Goal: Task Accomplishment & Management: Manage account settings

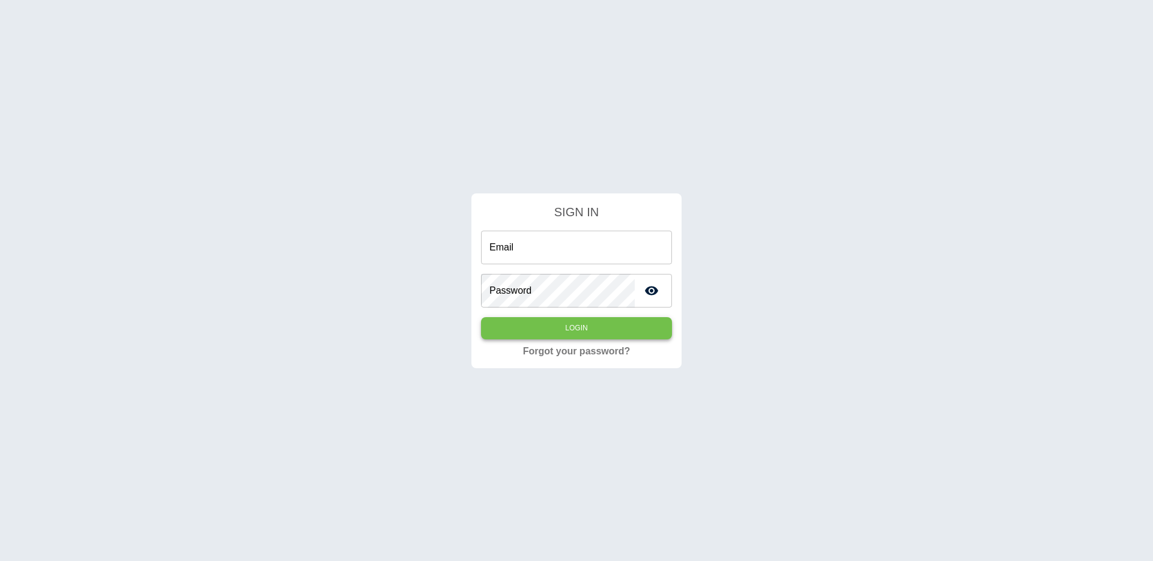
type input "**********"
click at [570, 327] on button "Login" at bounding box center [576, 328] width 191 height 22
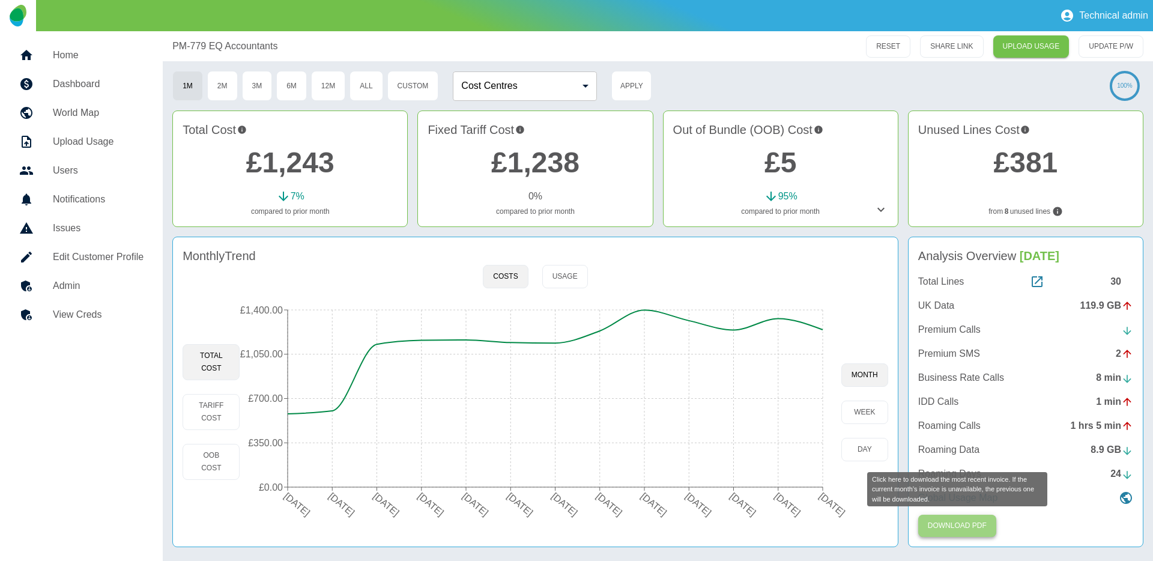
click at [952, 528] on button "Download PDF" at bounding box center [957, 526] width 78 height 22
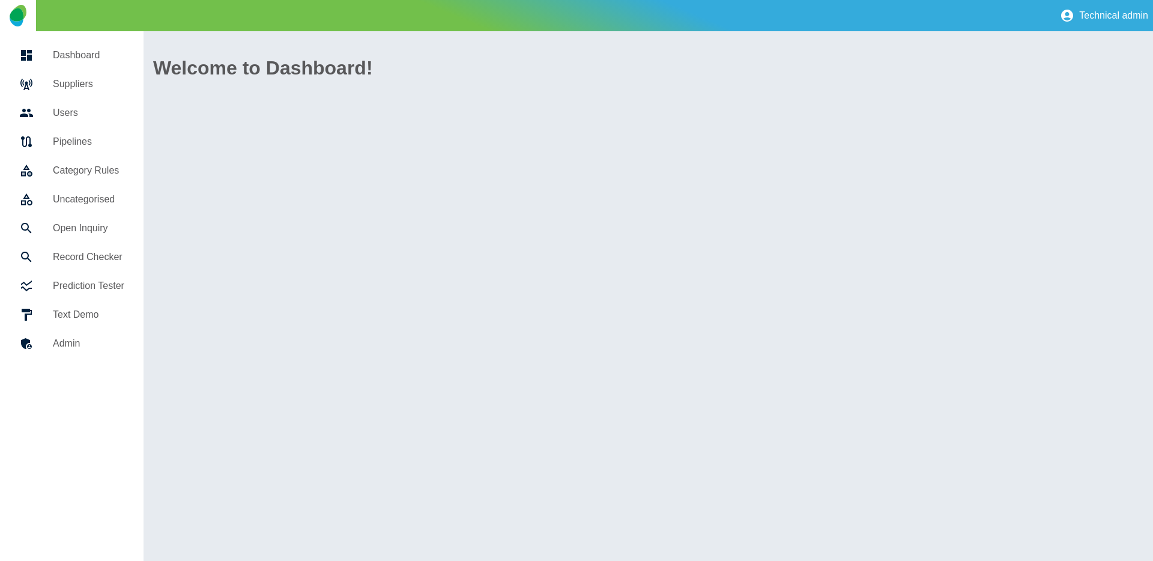
click at [102, 87] on h5 "Suppliers" at bounding box center [88, 84] width 71 height 14
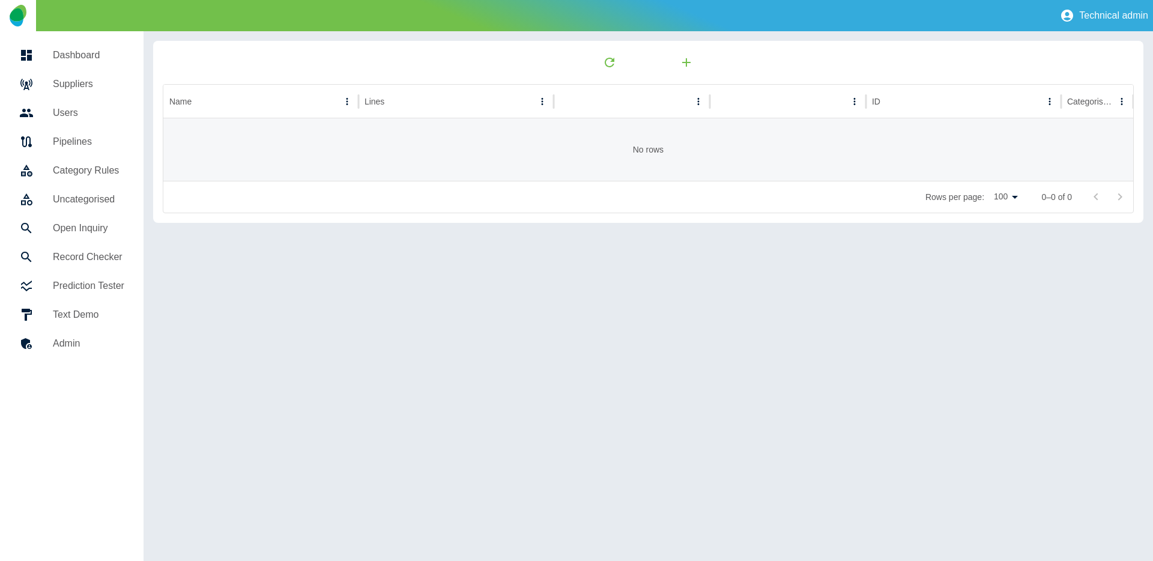
click at [89, 91] on link "Suppliers" at bounding box center [72, 84] width 124 height 29
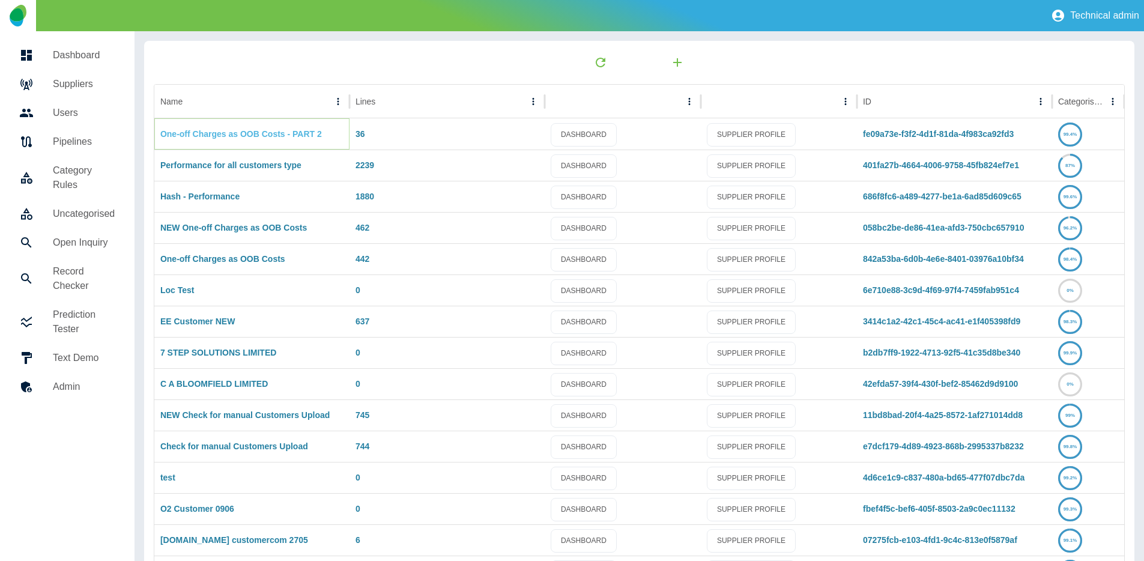
click at [237, 132] on link "One-off Charges as OOB Costs - PART 2" at bounding box center [240, 134] width 161 height 10
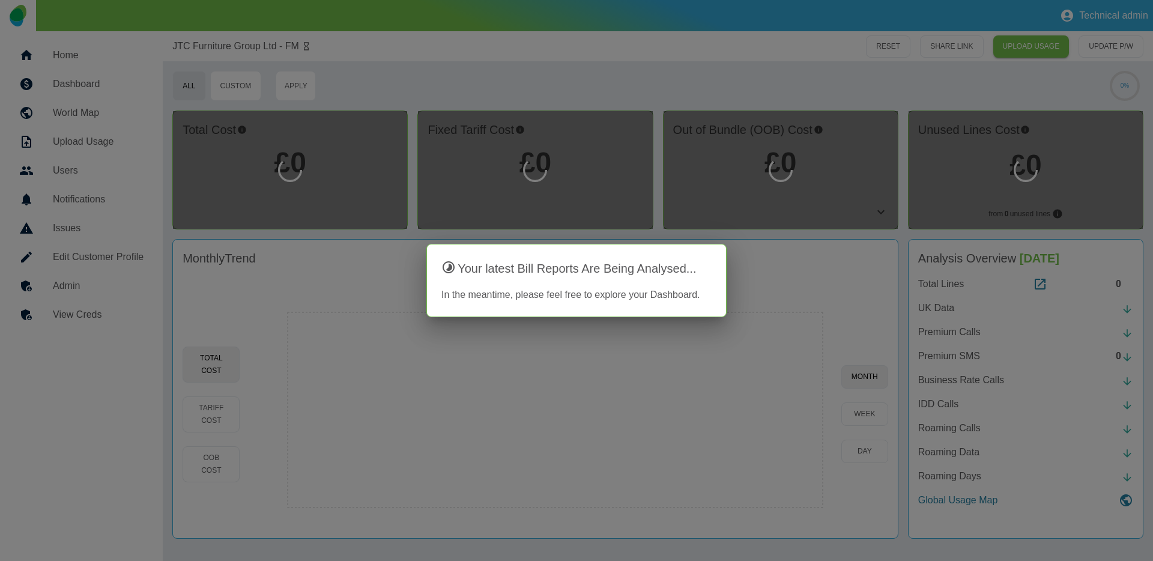
click at [106, 259] on div at bounding box center [576, 280] width 1153 height 561
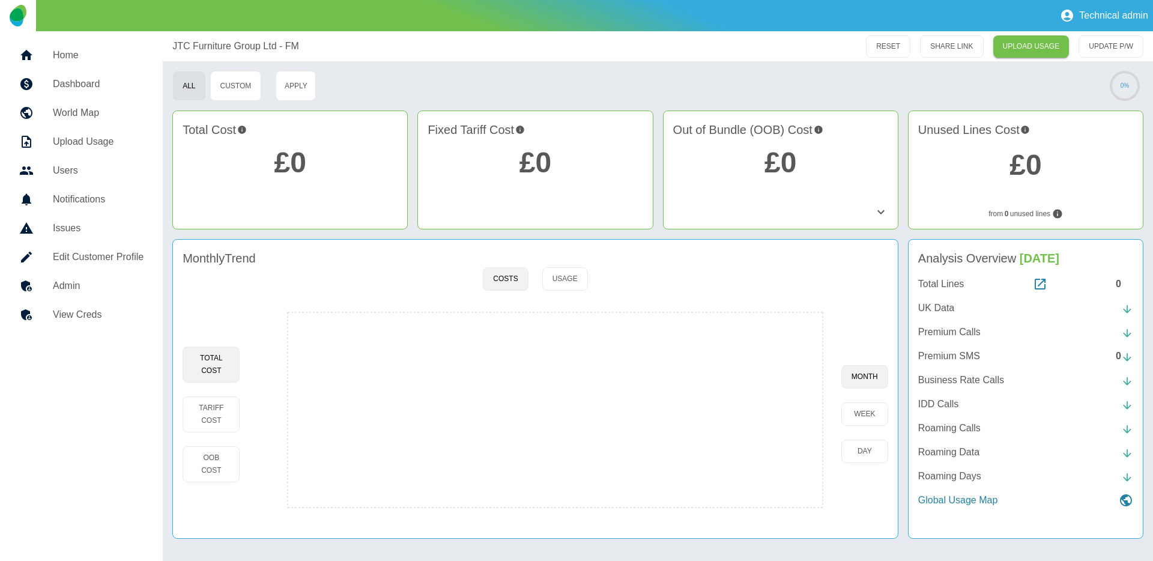
click at [110, 252] on h5 "Edit Customer Profile" at bounding box center [98, 257] width 91 height 14
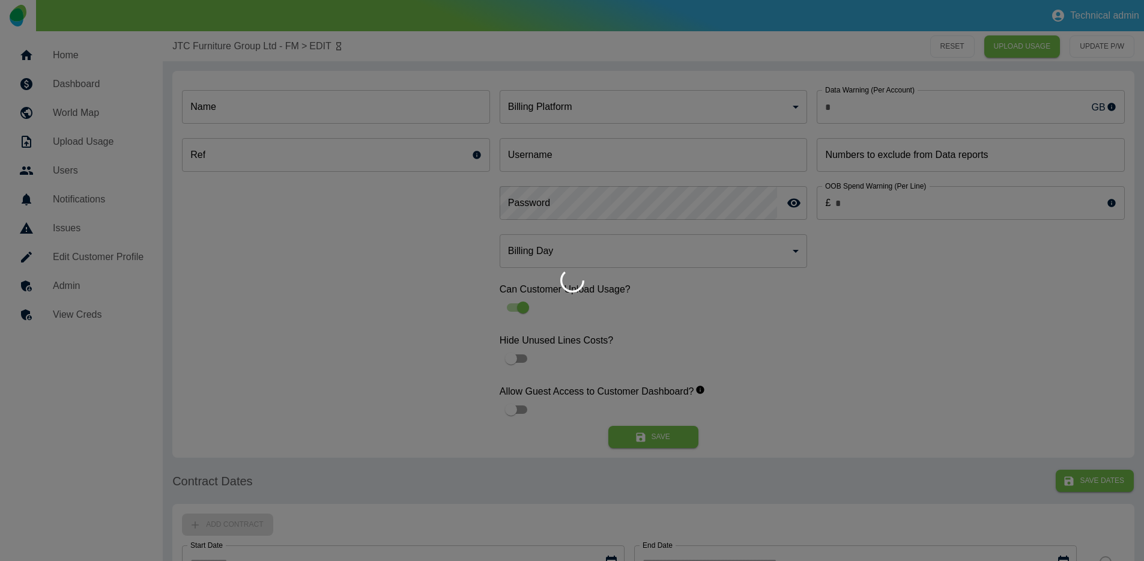
type input "*"
type input "**********"
type input "*"
type input "*********"
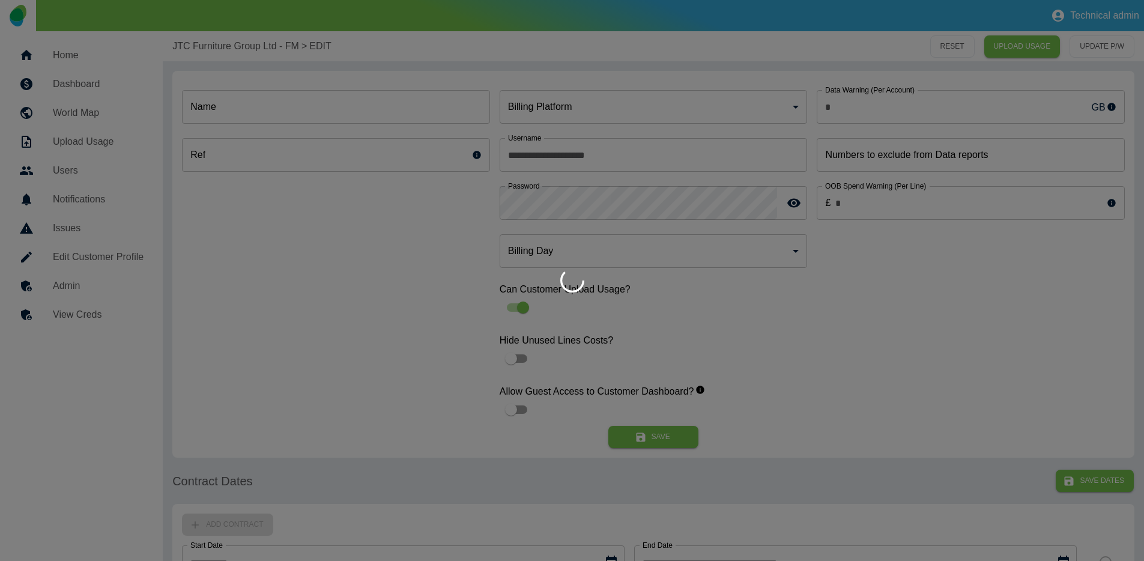
type input "*"
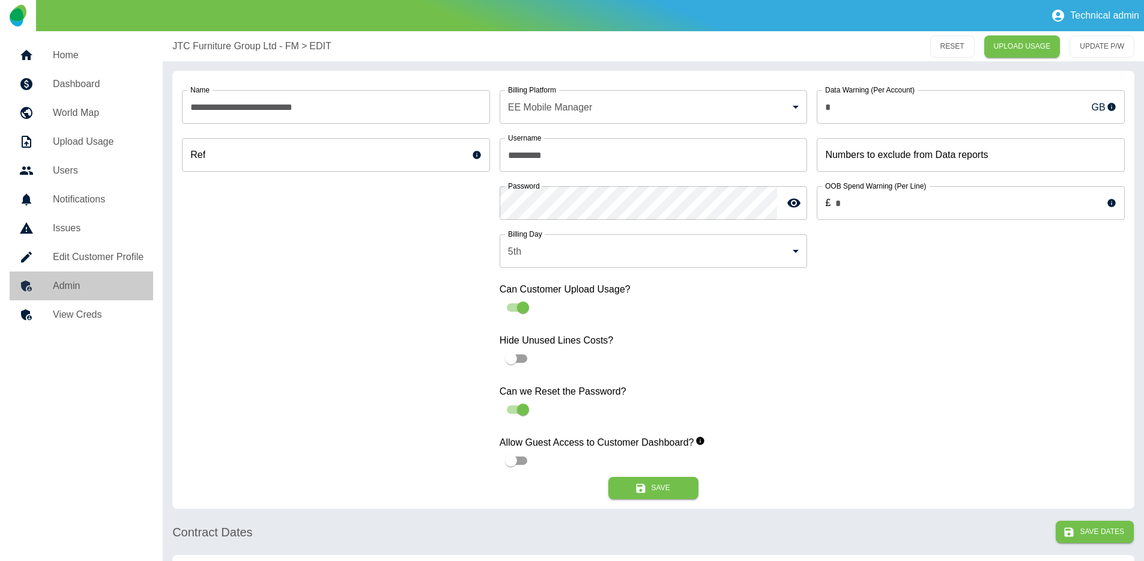
click at [106, 292] on h5 "Admin" at bounding box center [98, 286] width 91 height 14
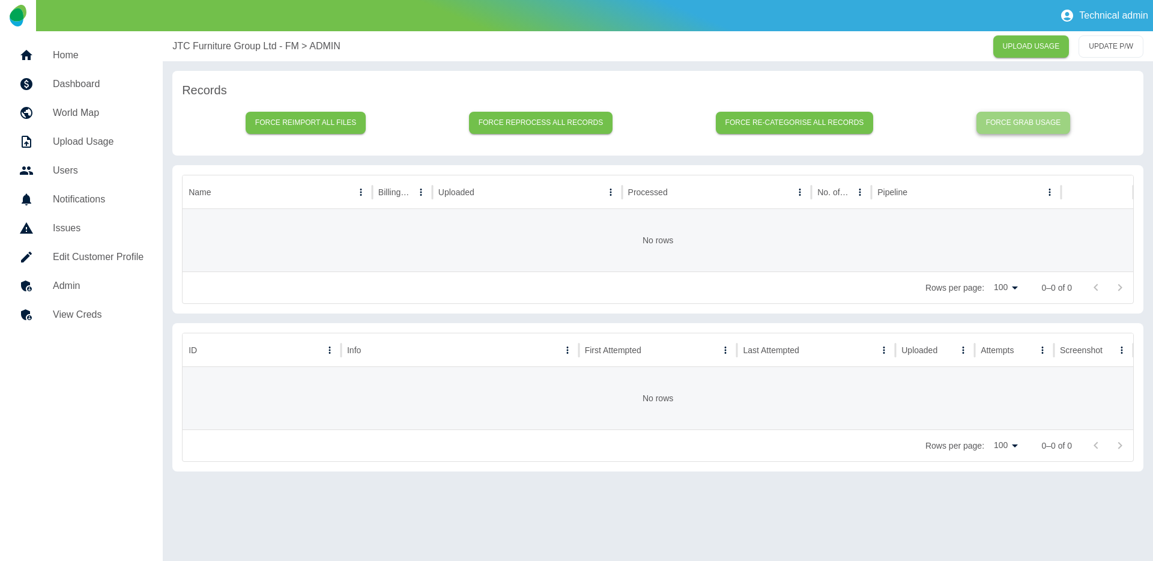
click at [1004, 125] on button "Force grab usage" at bounding box center [1023, 123] width 94 height 22
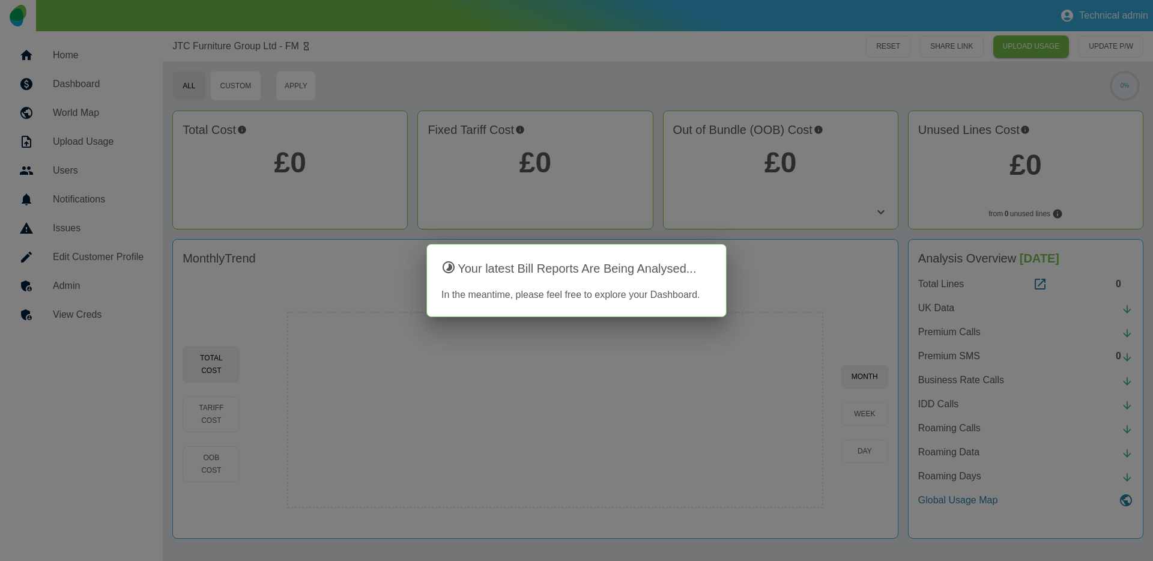
click at [420, 68] on div at bounding box center [576, 280] width 1153 height 561
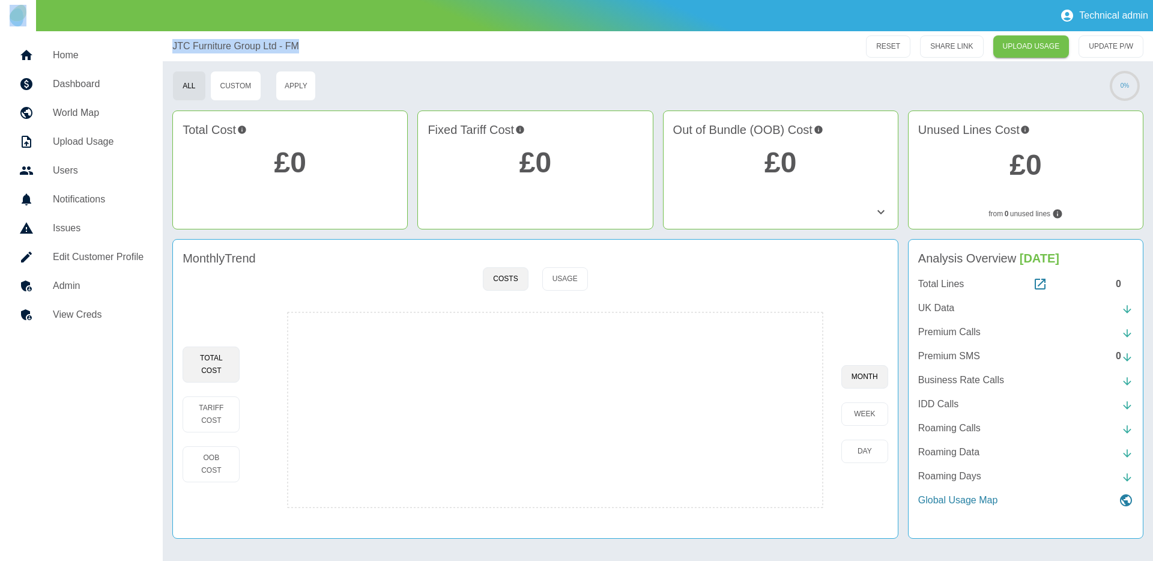
drag, startPoint x: 294, startPoint y: 39, endPoint x: 131, endPoint y: 28, distance: 163.7
click at [131, 28] on div "Technical admin Home Dashboard World Map Upload Usage Users Notifications Issue…" at bounding box center [576, 280] width 1153 height 561
copy div "Technical admin Home Dashboard World Map Upload Usage Users Notifications Issue…"
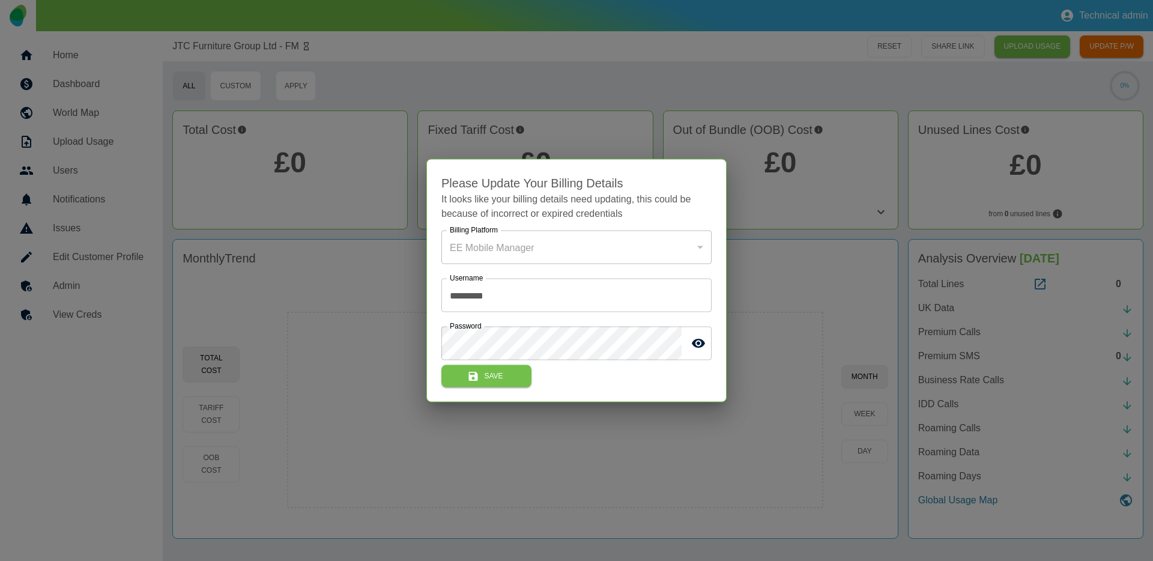
click at [776, 26] on div at bounding box center [576, 280] width 1153 height 561
click at [585, 54] on div at bounding box center [576, 280] width 1153 height 561
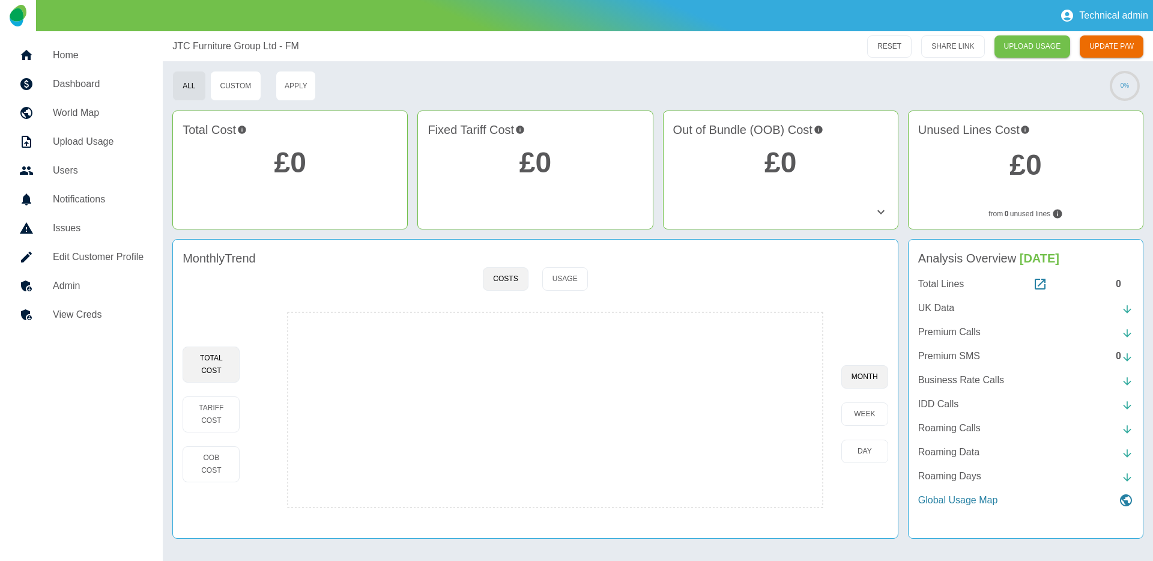
click at [104, 64] on link "Home" at bounding box center [81, 55] width 143 height 29
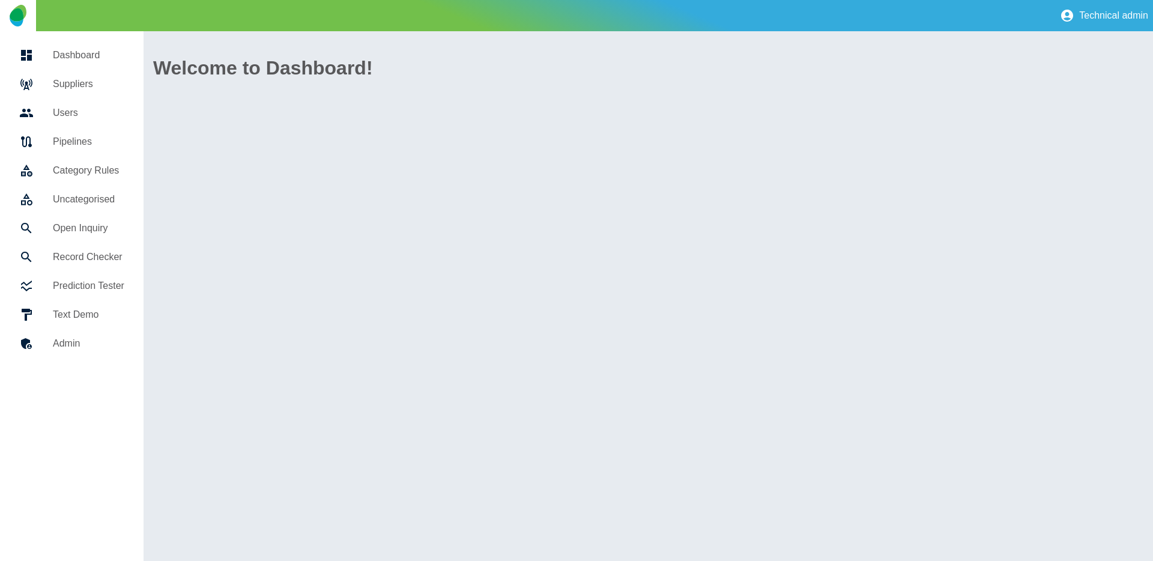
click at [100, 76] on link "Suppliers" at bounding box center [72, 84] width 124 height 29
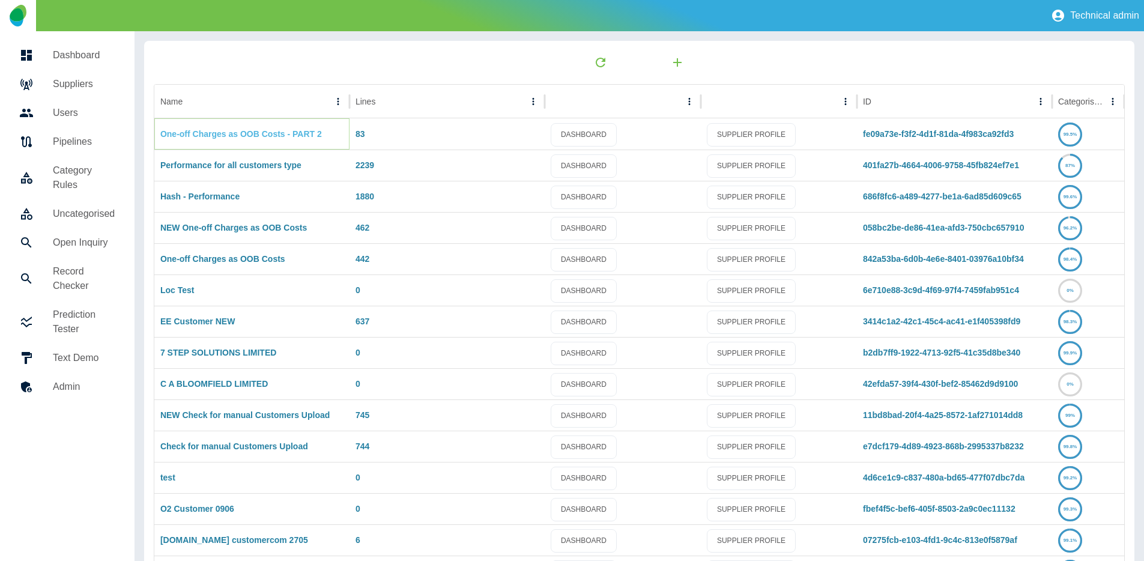
click at [255, 132] on link "One-off Charges as OOB Costs - PART 2" at bounding box center [240, 134] width 161 height 10
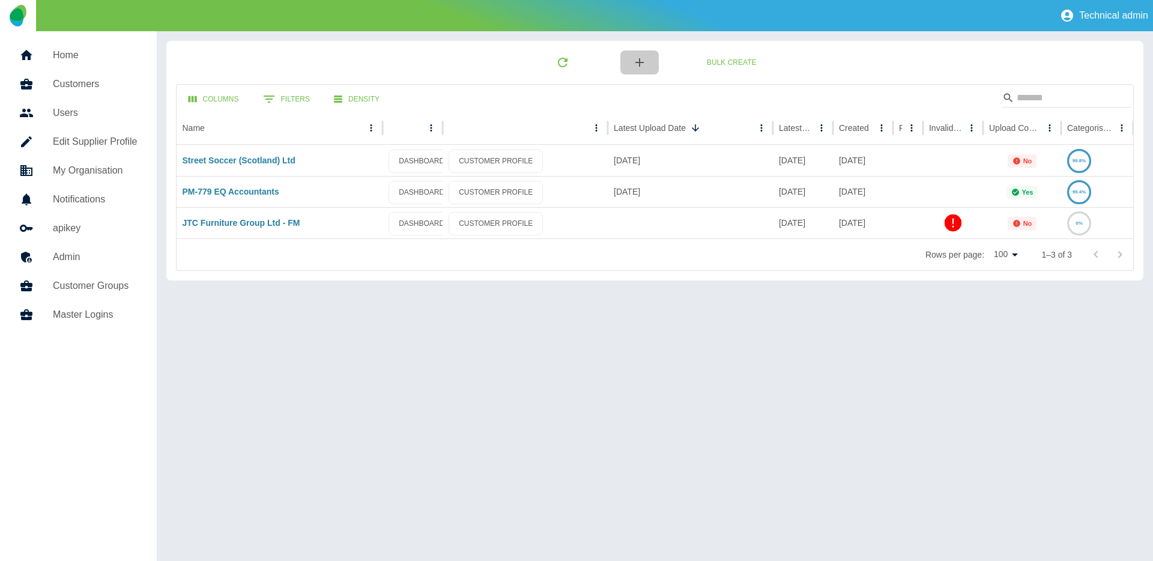
click at [647, 61] on button "button" at bounding box center [639, 62] width 38 height 24
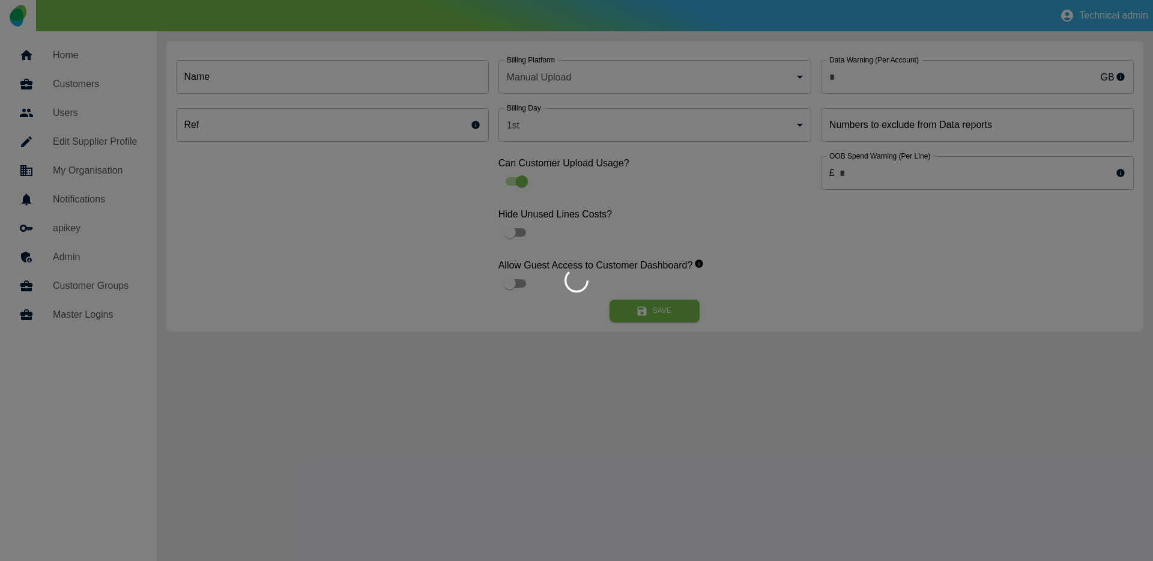
type input "*"
click at [356, 86] on div at bounding box center [576, 280] width 1153 height 561
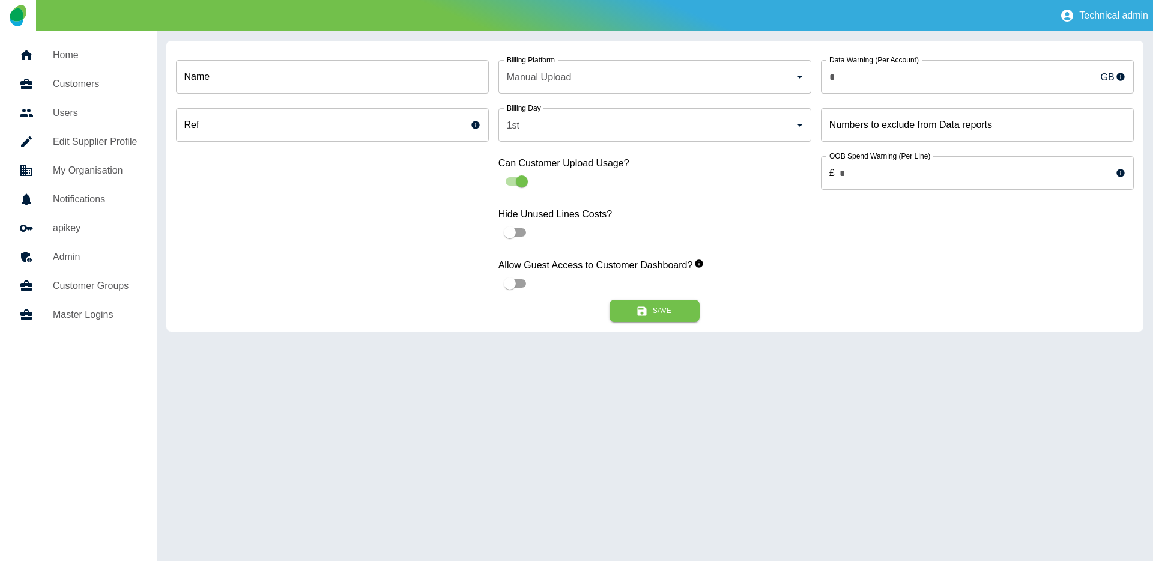
click at [356, 86] on input "Name" at bounding box center [332, 77] width 313 height 34
paste input "**********"
click at [211, 74] on input "**********" at bounding box center [332, 77] width 313 height 34
type input "**********"
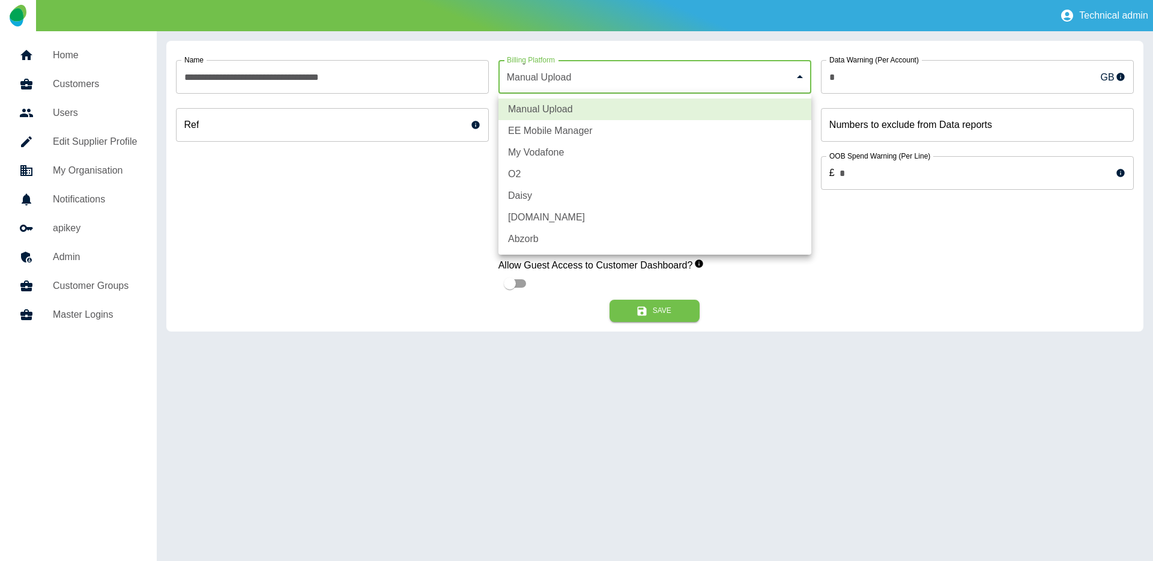
click at [533, 84] on body "**********" at bounding box center [576, 280] width 1153 height 561
click at [542, 123] on li "EE Mobile Manager" at bounding box center [654, 131] width 313 height 22
type input "*"
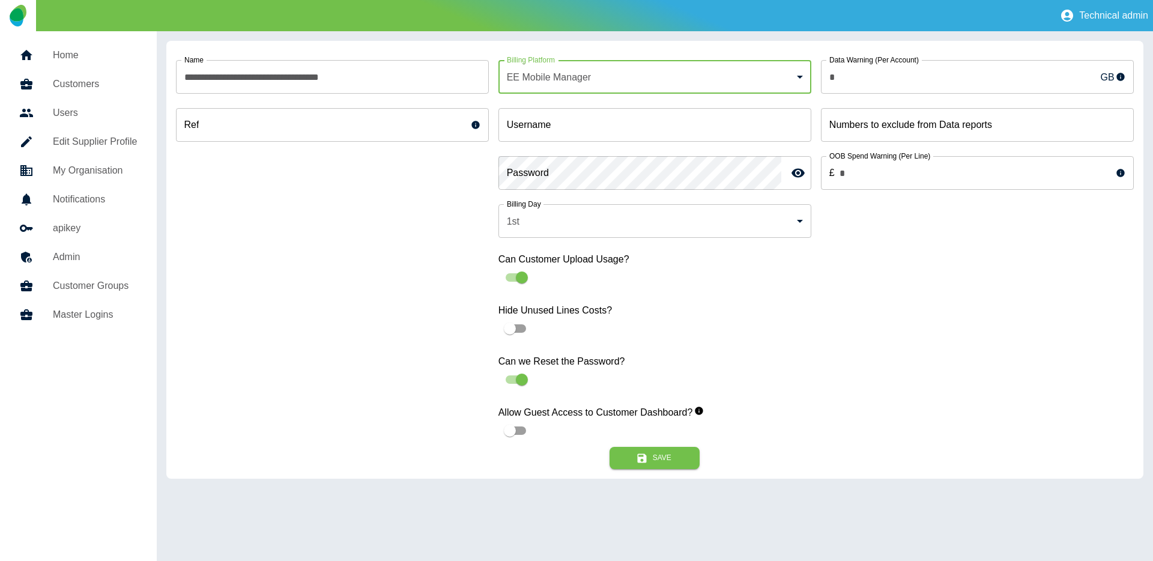
click at [570, 223] on body "**********" at bounding box center [576, 280] width 1153 height 561
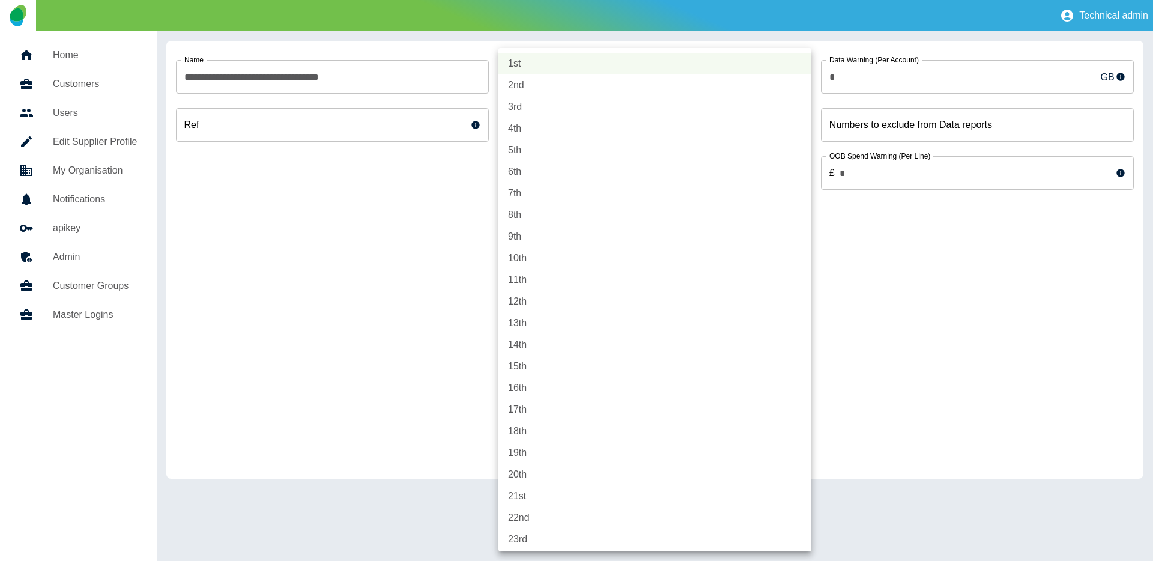
click at [523, 152] on li "5th" at bounding box center [654, 150] width 313 height 22
type input "*"
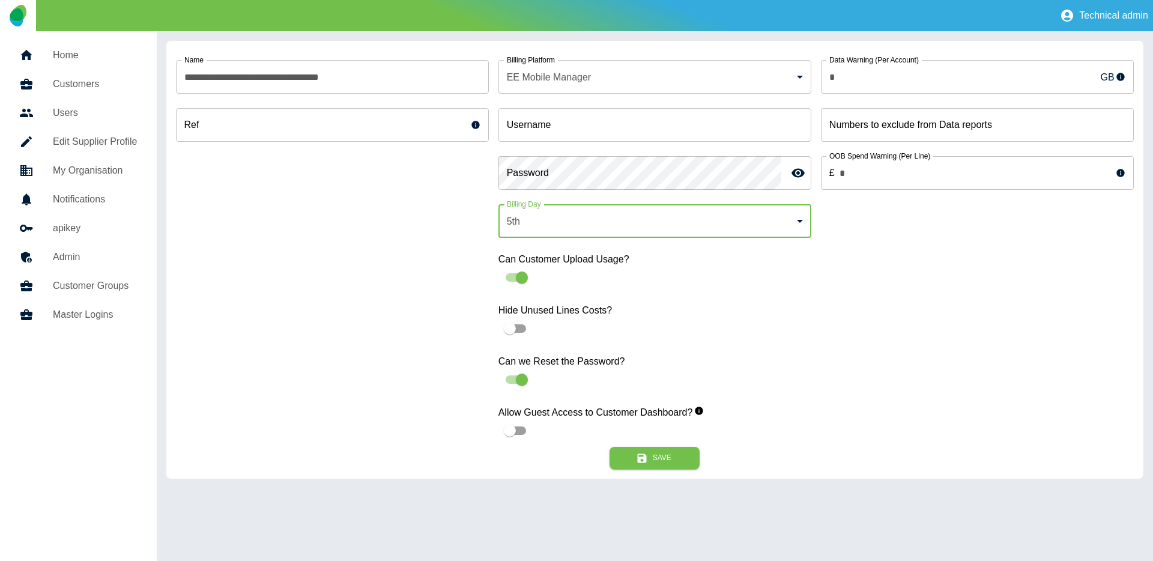
click at [590, 124] on input "Username" at bounding box center [654, 125] width 313 height 34
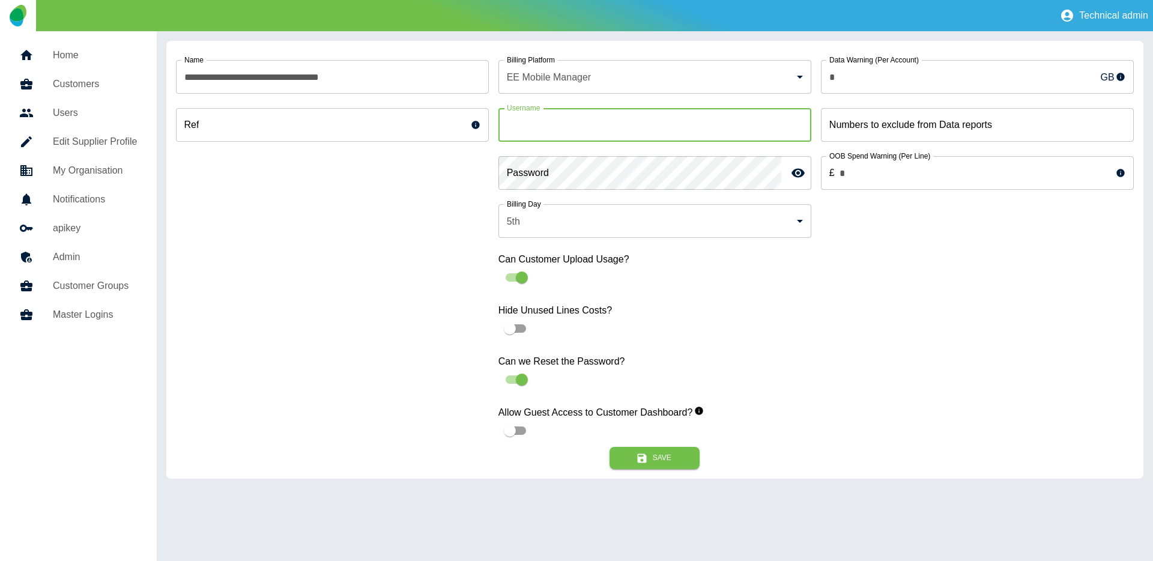
paste input "**********"
type input "**********"
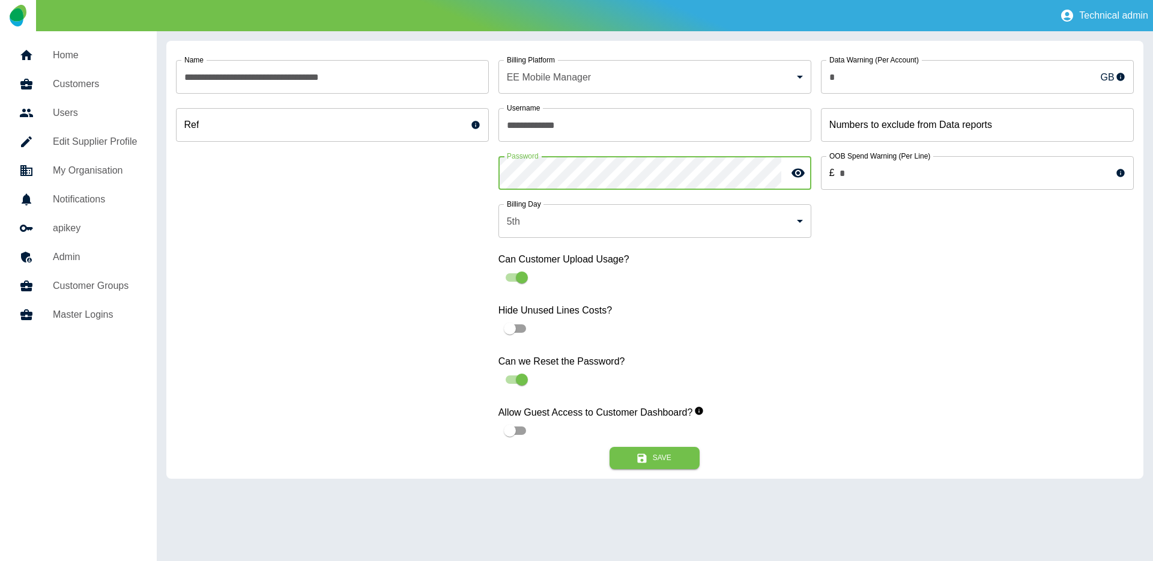
click at [378, 266] on div "**********" at bounding box center [332, 248] width 313 height 396
click at [641, 451] on button "Save" at bounding box center [654, 458] width 90 height 22
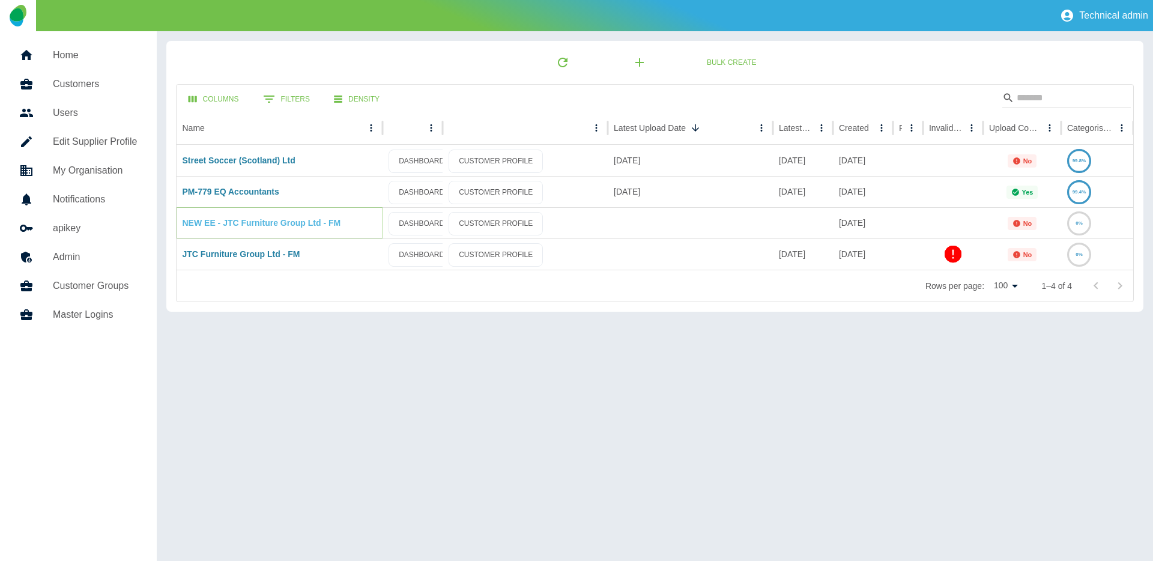
click at [239, 221] on link "NEW EE - JTC Furniture Group Ltd - FM" at bounding box center [262, 223] width 158 height 10
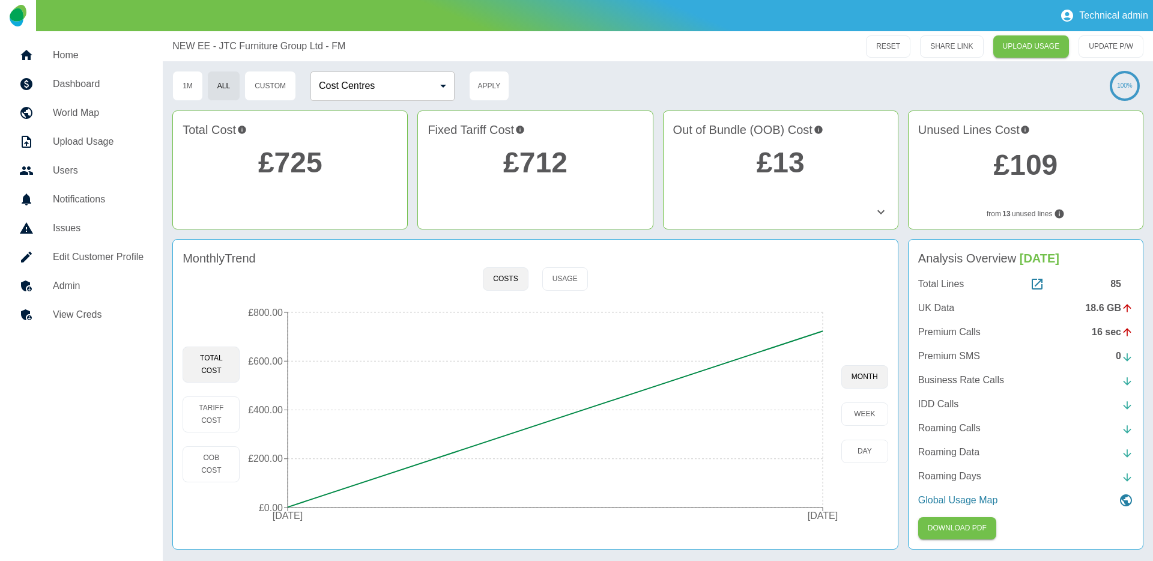
click at [71, 318] on h5 "View Creds" at bounding box center [98, 314] width 91 height 14
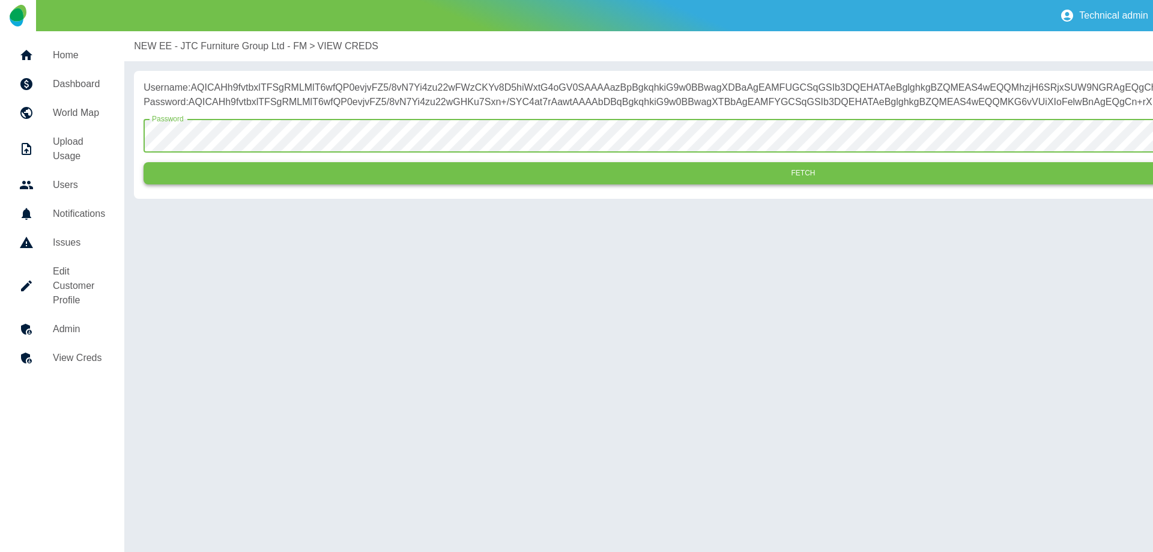
click at [445, 184] on button "Fetch" at bounding box center [802, 173] width 1319 height 22
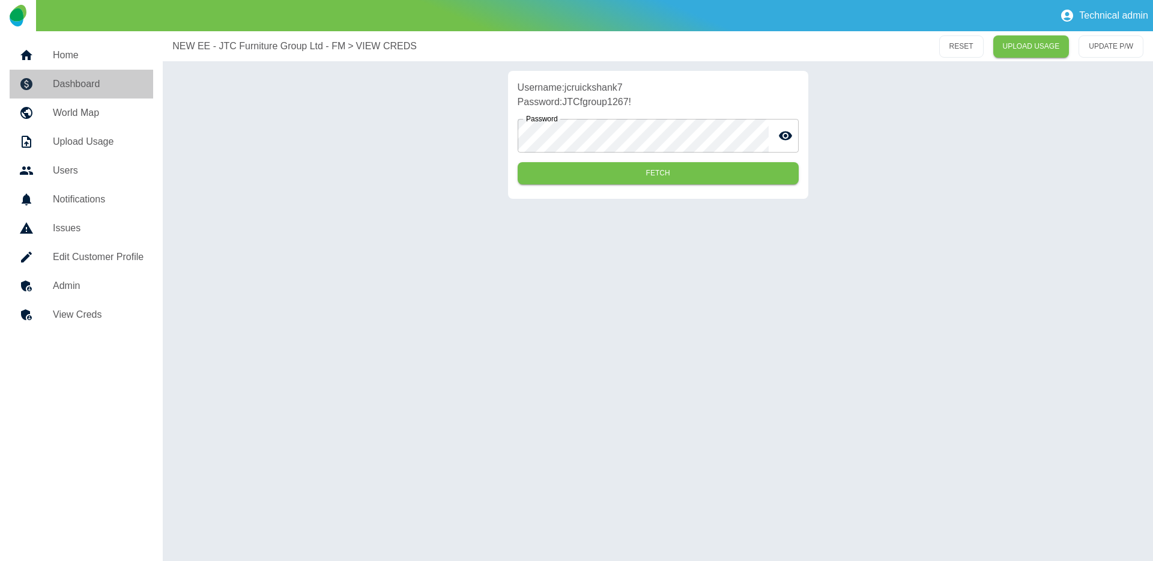
click at [107, 81] on h5 "Dashboard" at bounding box center [98, 84] width 91 height 14
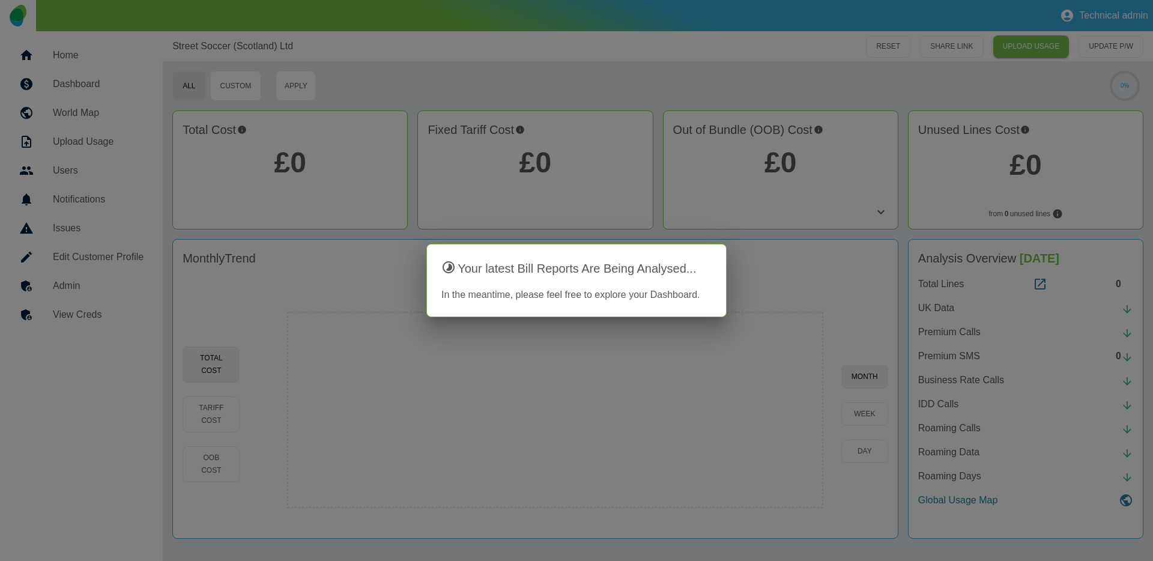
click at [64, 292] on div at bounding box center [576, 280] width 1153 height 561
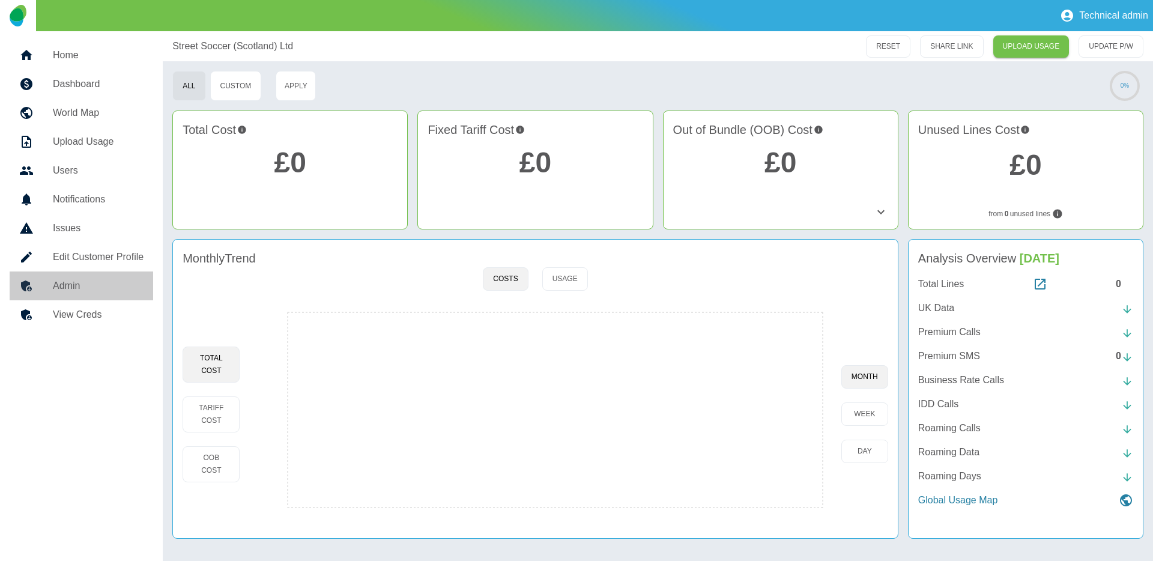
click at [83, 282] on h5 "Admin" at bounding box center [98, 286] width 91 height 14
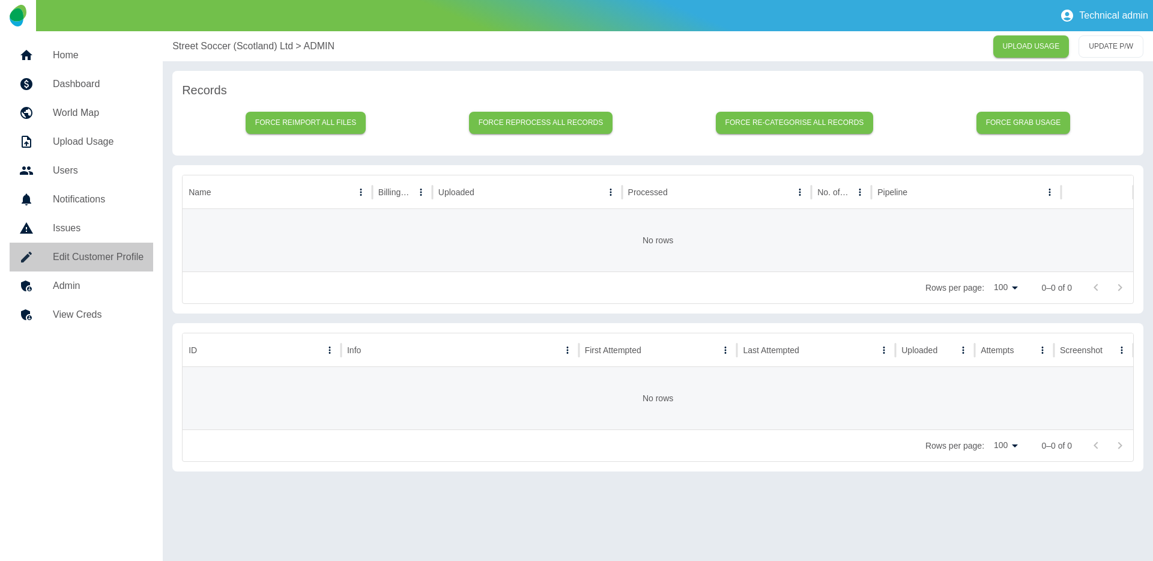
click at [95, 258] on h5 "Edit Customer Profile" at bounding box center [98, 257] width 91 height 14
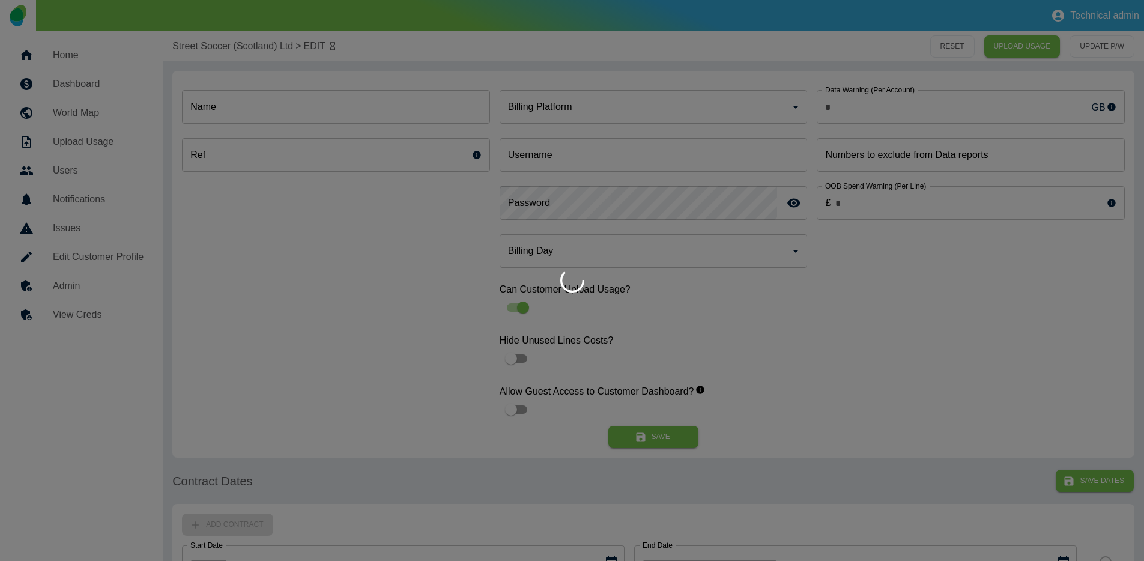
type input "*"
type input "**********"
type input "*"
type input "*********"
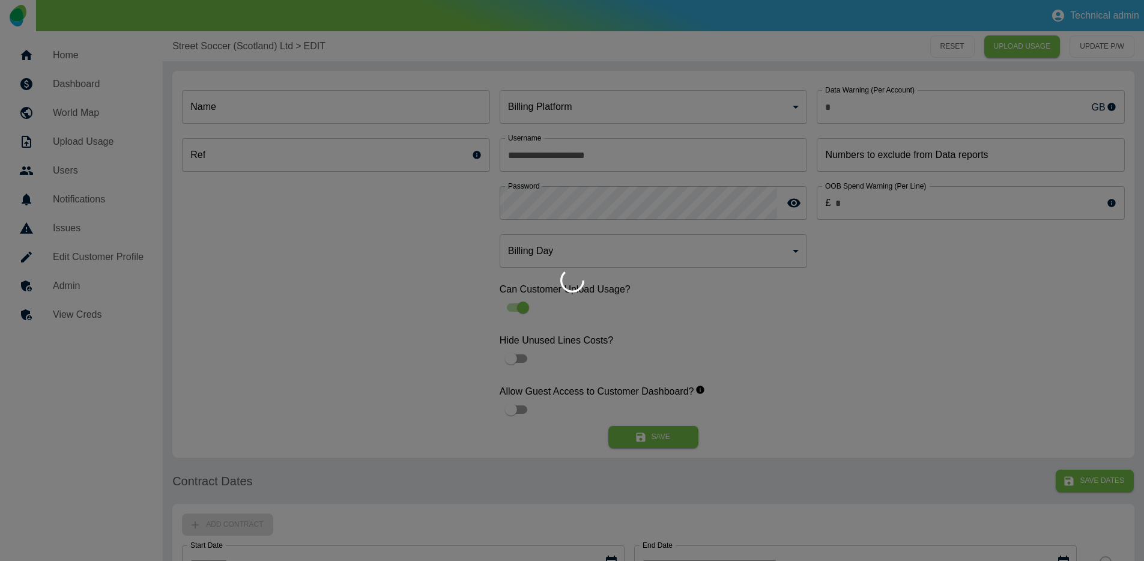
type input "**"
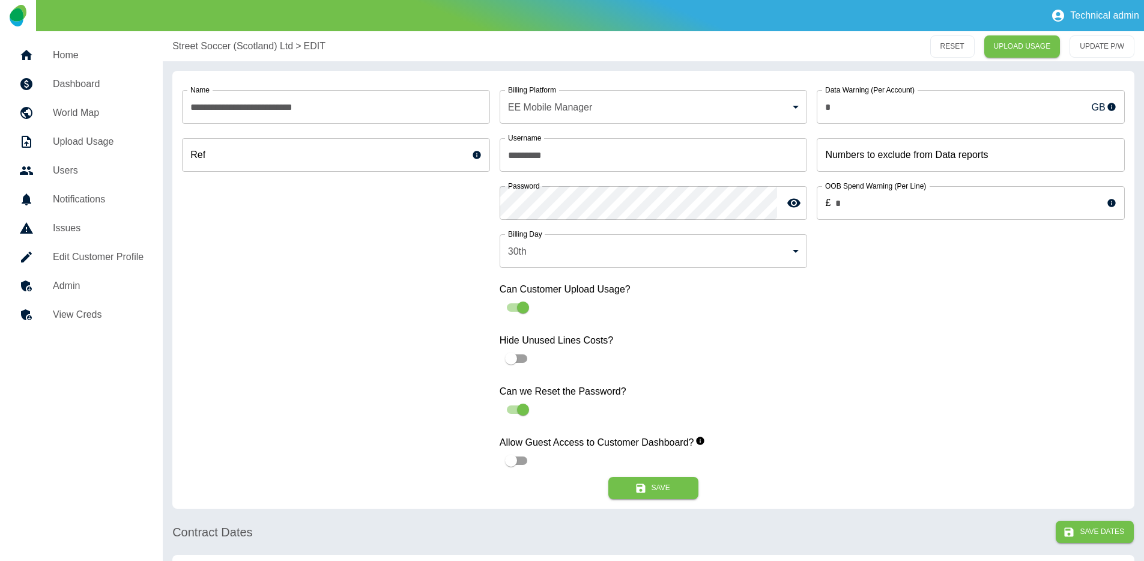
click at [77, 312] on h5 "View Creds" at bounding box center [98, 314] width 91 height 14
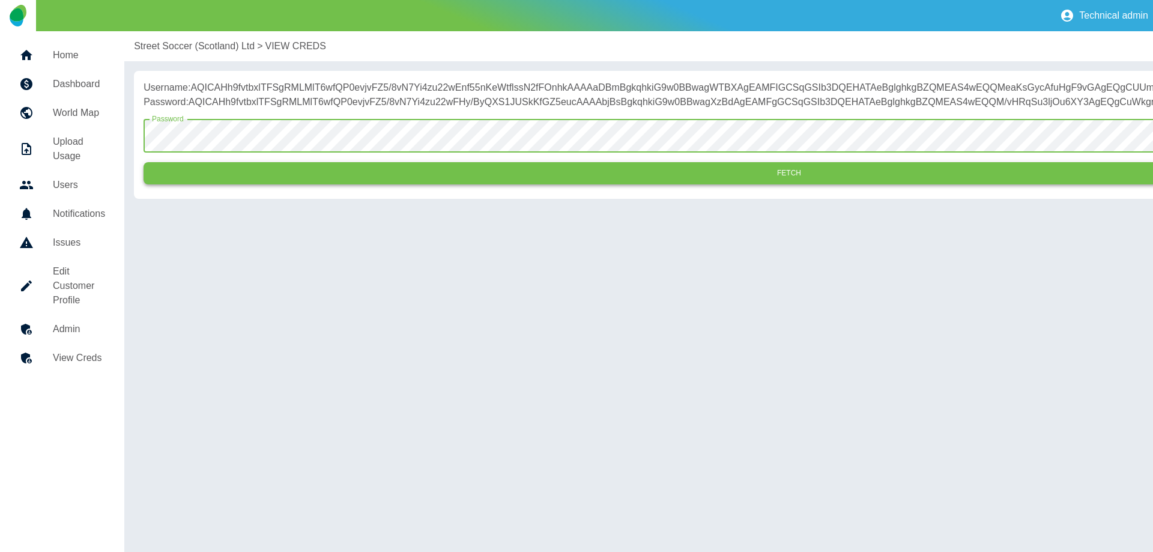
click at [349, 184] on button "Fetch" at bounding box center [788, 173] width 1291 height 22
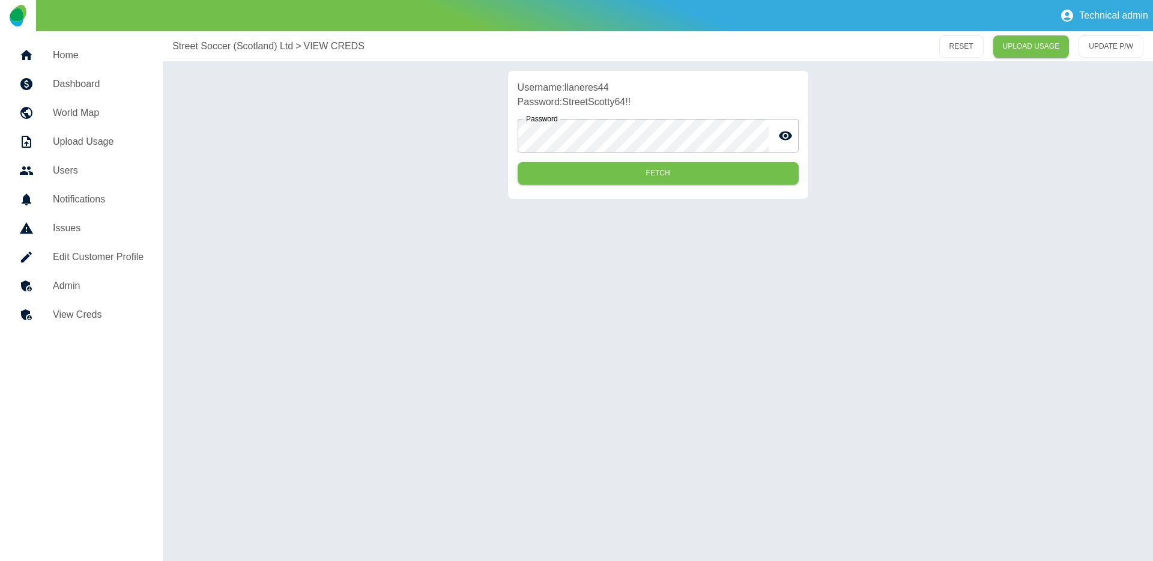
click at [91, 296] on link "Admin" at bounding box center [81, 285] width 143 height 29
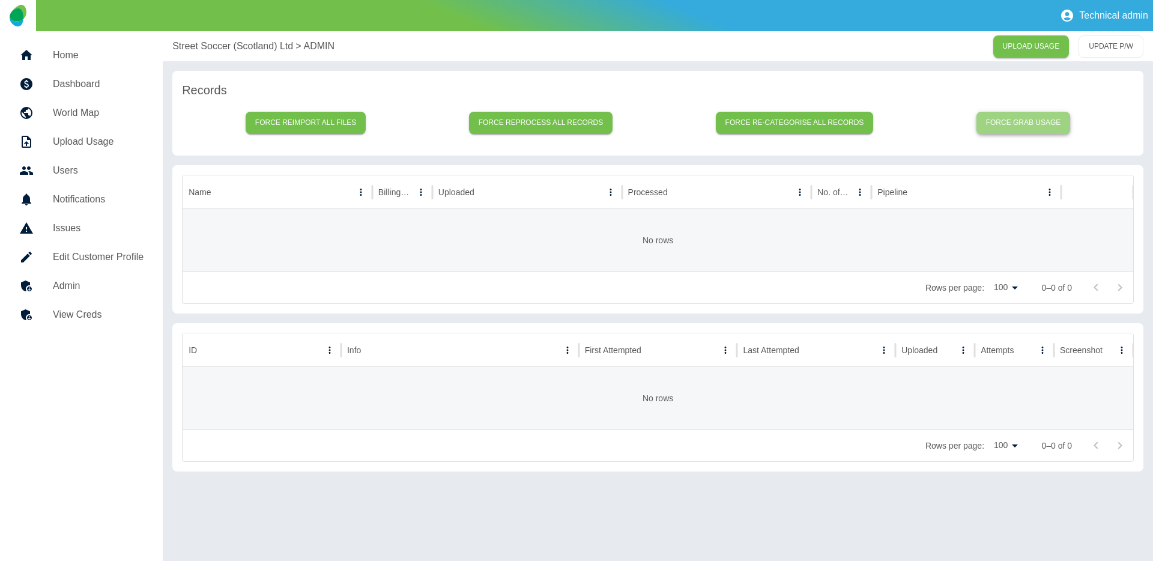
click at [1003, 125] on button "Force grab usage" at bounding box center [1023, 123] width 94 height 22
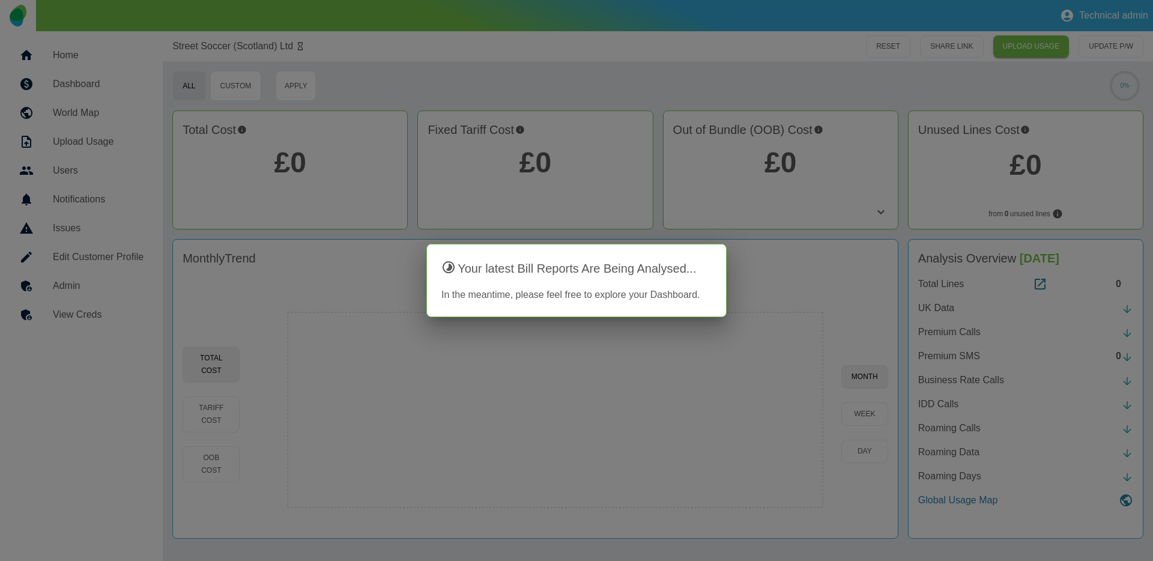
click at [361, 49] on div at bounding box center [576, 280] width 1153 height 561
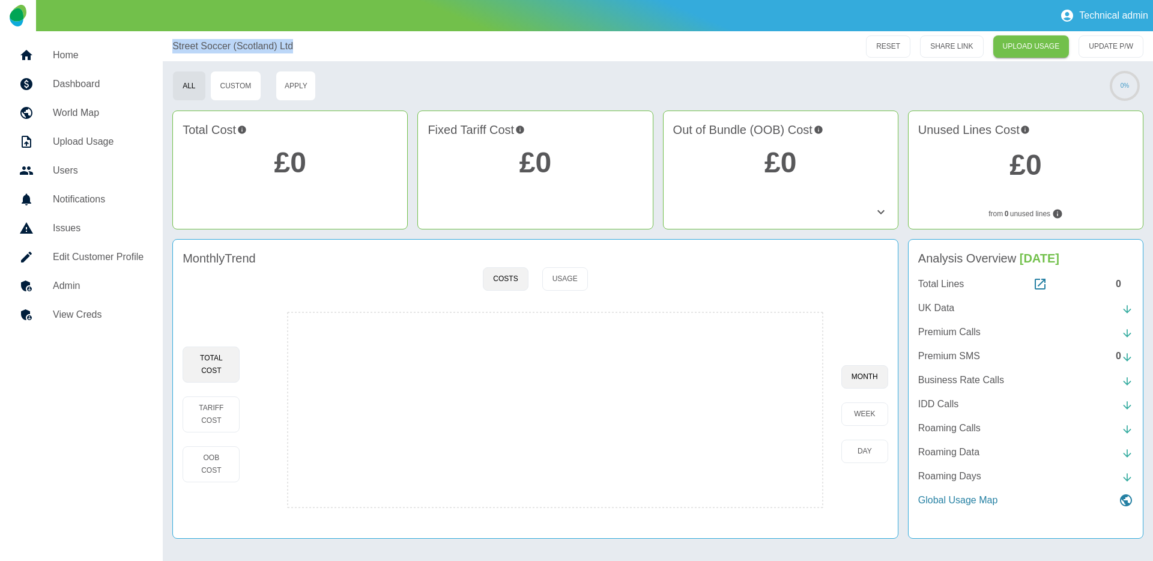
drag, startPoint x: 289, startPoint y: 45, endPoint x: 166, endPoint y: 45, distance: 123.1
click at [166, 45] on div "Street Soccer (Scotland) Ltd RESET SHARE LINK UPLOAD USAGE UPDATE P/W" at bounding box center [658, 46] width 990 height 30
copy p "Street Soccer (Scotland) Ltd"
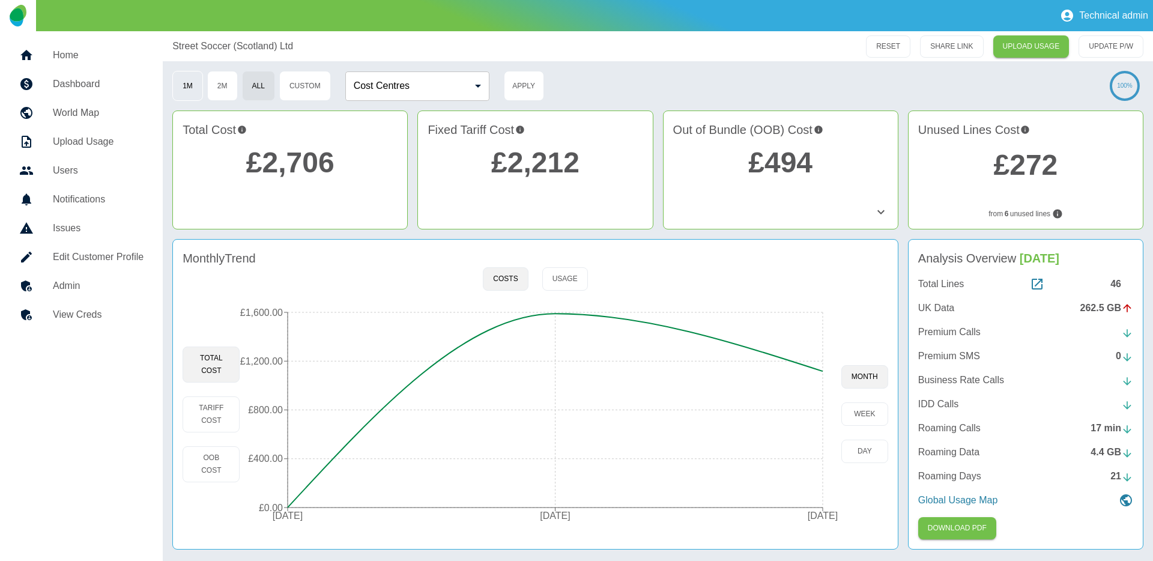
click at [193, 95] on button "1M" at bounding box center [187, 86] width 31 height 30
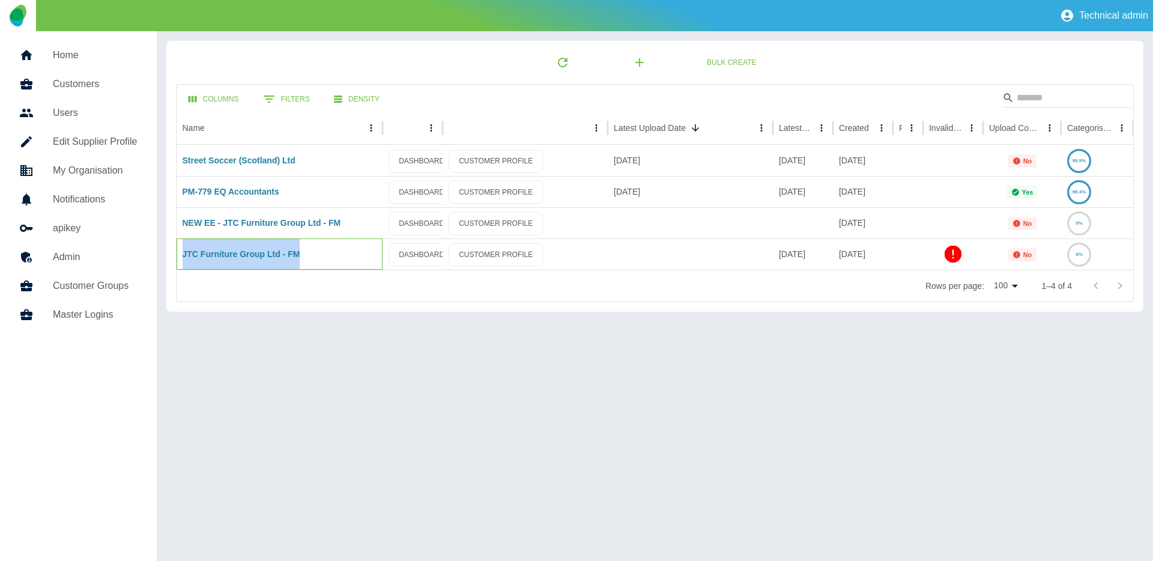
drag, startPoint x: 283, startPoint y: 253, endPoint x: 175, endPoint y: 253, distance: 107.5
click at [177, 253] on div "JTC Furniture Group Ltd - FM" at bounding box center [280, 253] width 207 height 31
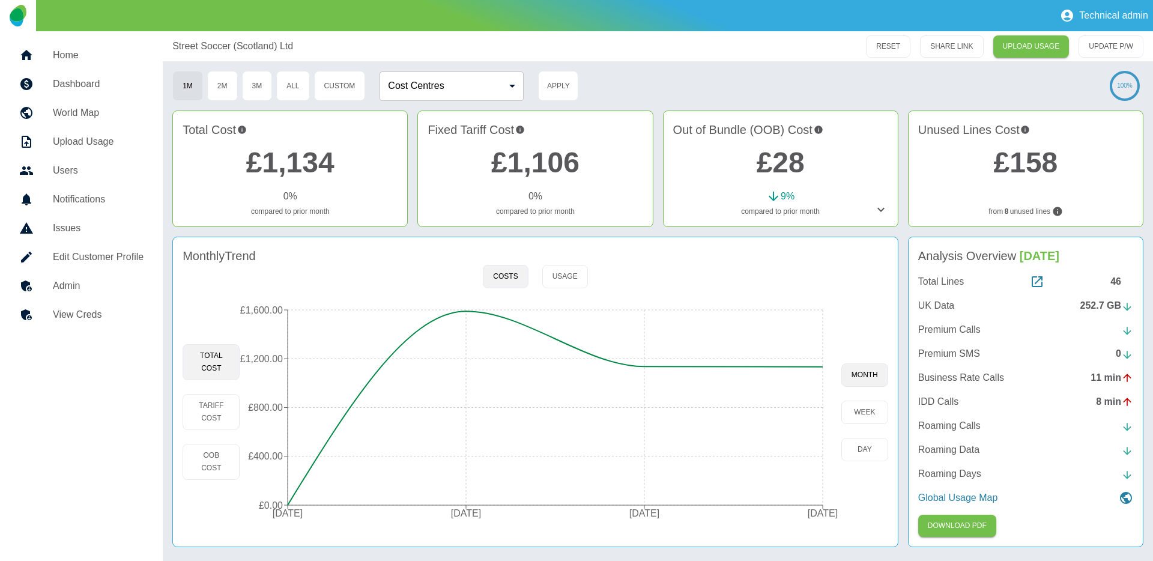
click at [106, 287] on h5 "Admin" at bounding box center [98, 286] width 91 height 14
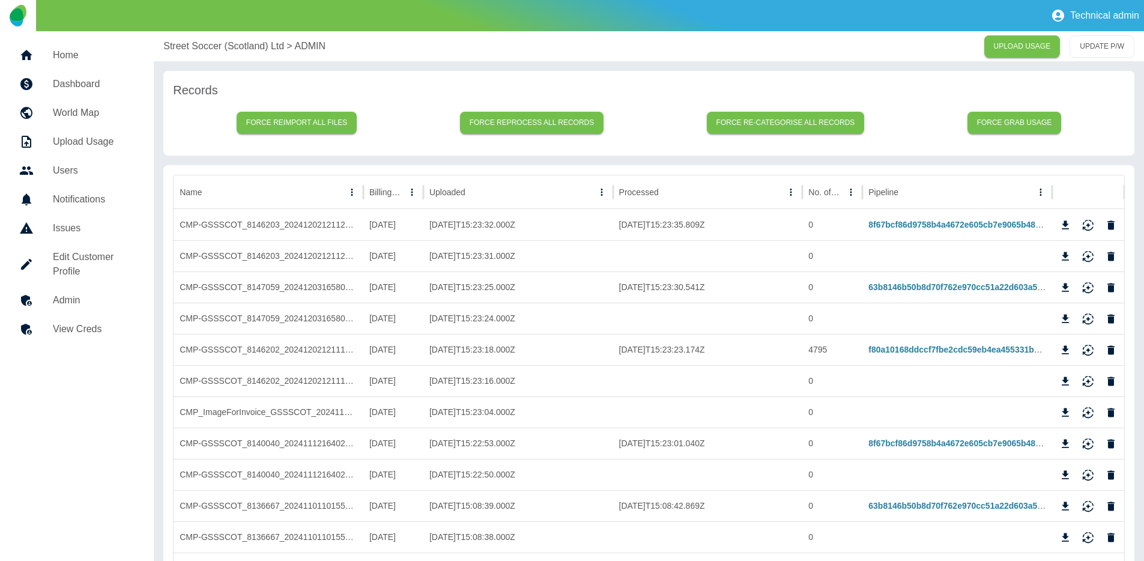
click at [69, 79] on h5 "Dashboard" at bounding box center [94, 84] width 82 height 14
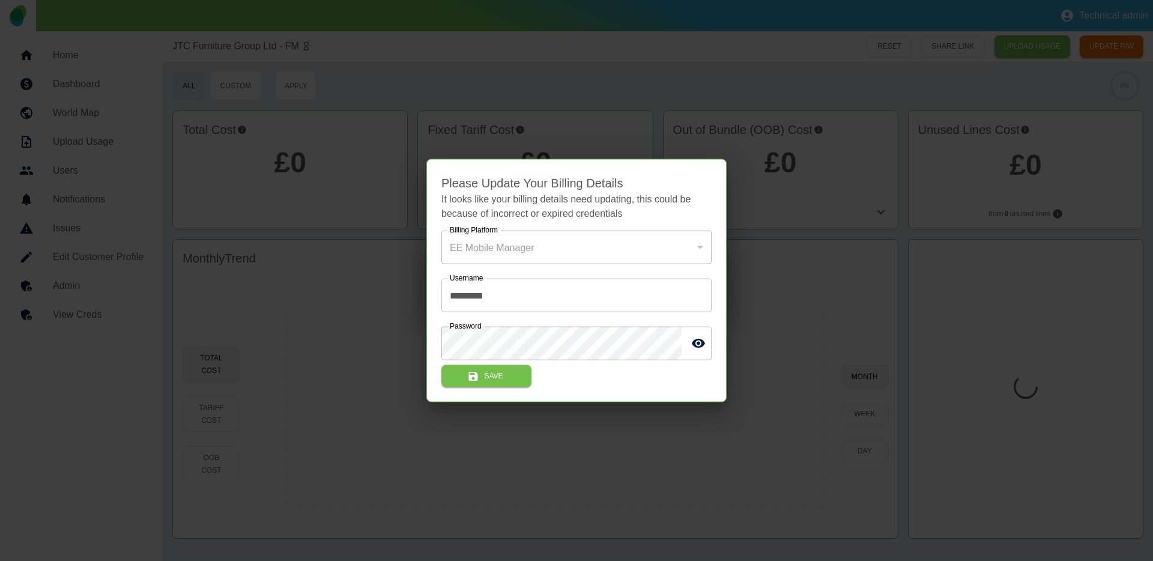
click at [770, 253] on div at bounding box center [576, 280] width 1153 height 561
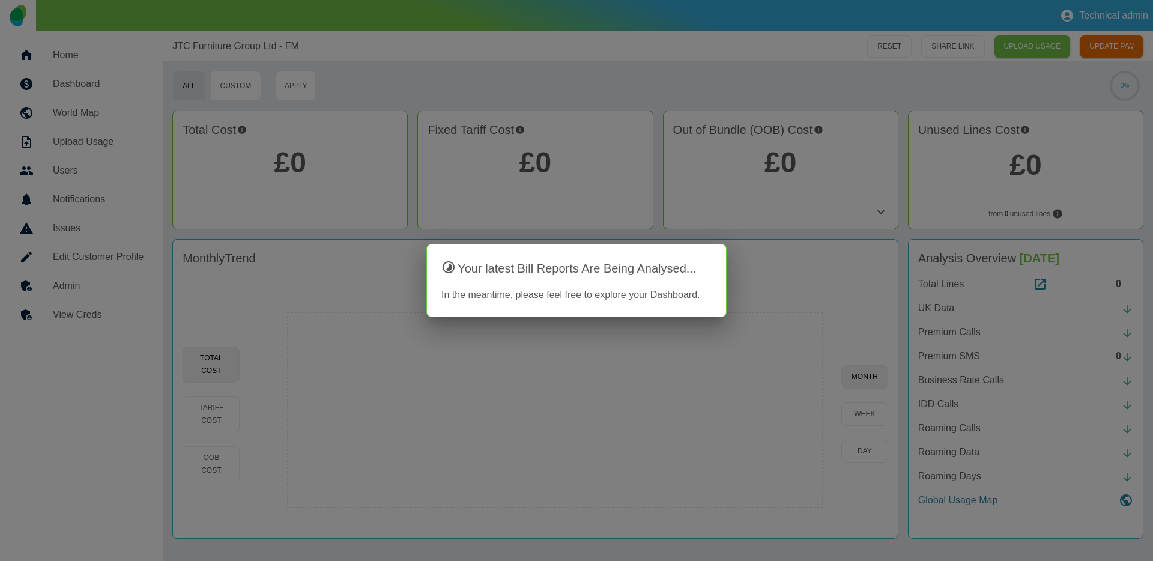
drag, startPoint x: 140, startPoint y: 304, endPoint x: 131, endPoint y: 308, distance: 10.3
click at [140, 305] on div at bounding box center [576, 280] width 1153 height 561
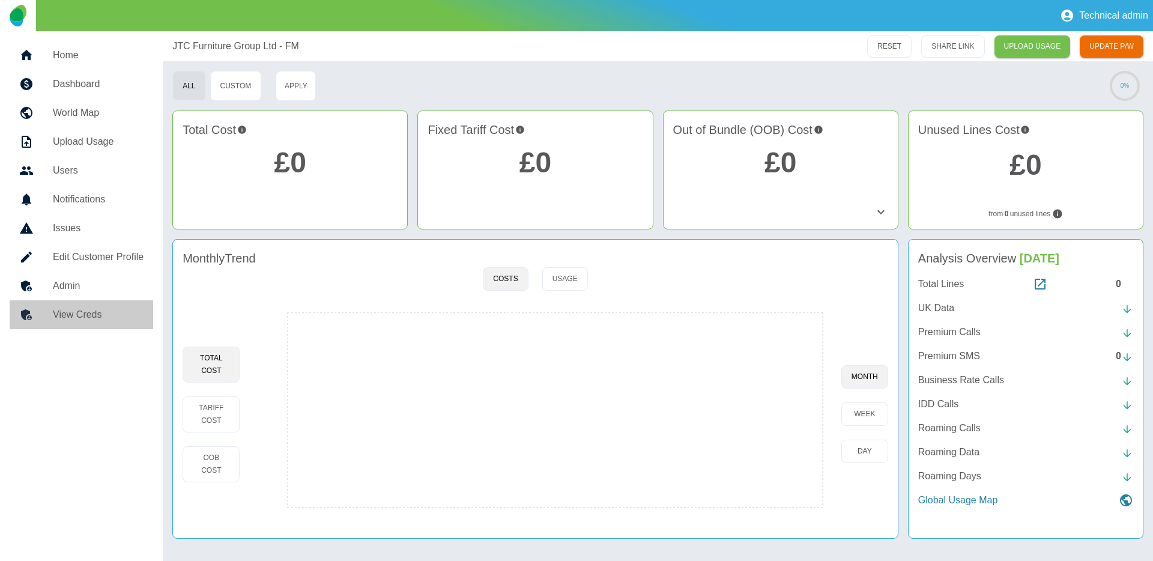
click at [123, 312] on h5 "View Creds" at bounding box center [98, 314] width 91 height 14
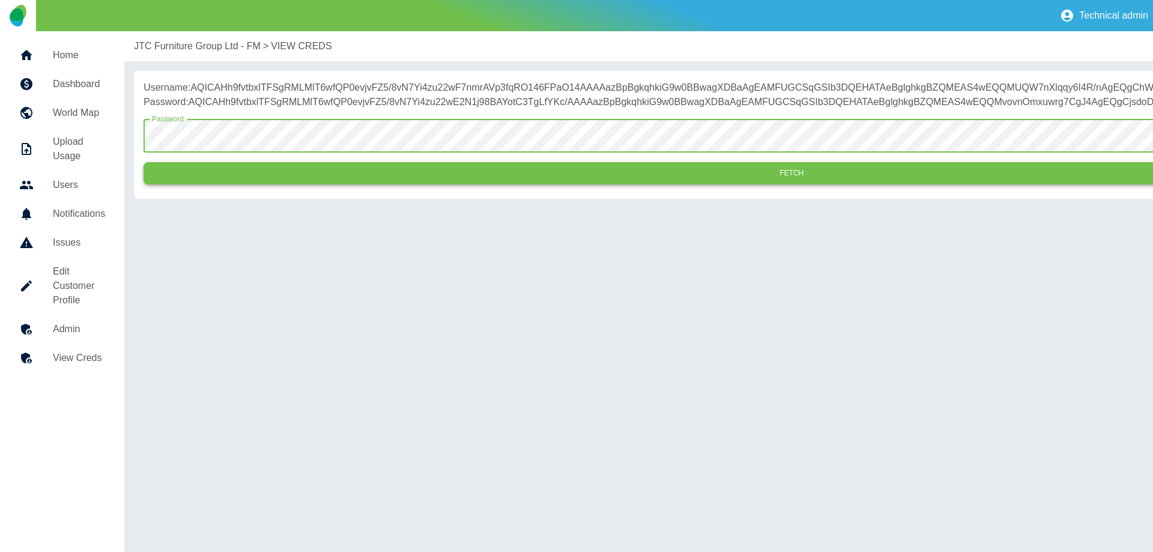
click at [341, 184] on button "Fetch" at bounding box center [791, 173] width 1296 height 22
